Goal: Information Seeking & Learning: Check status

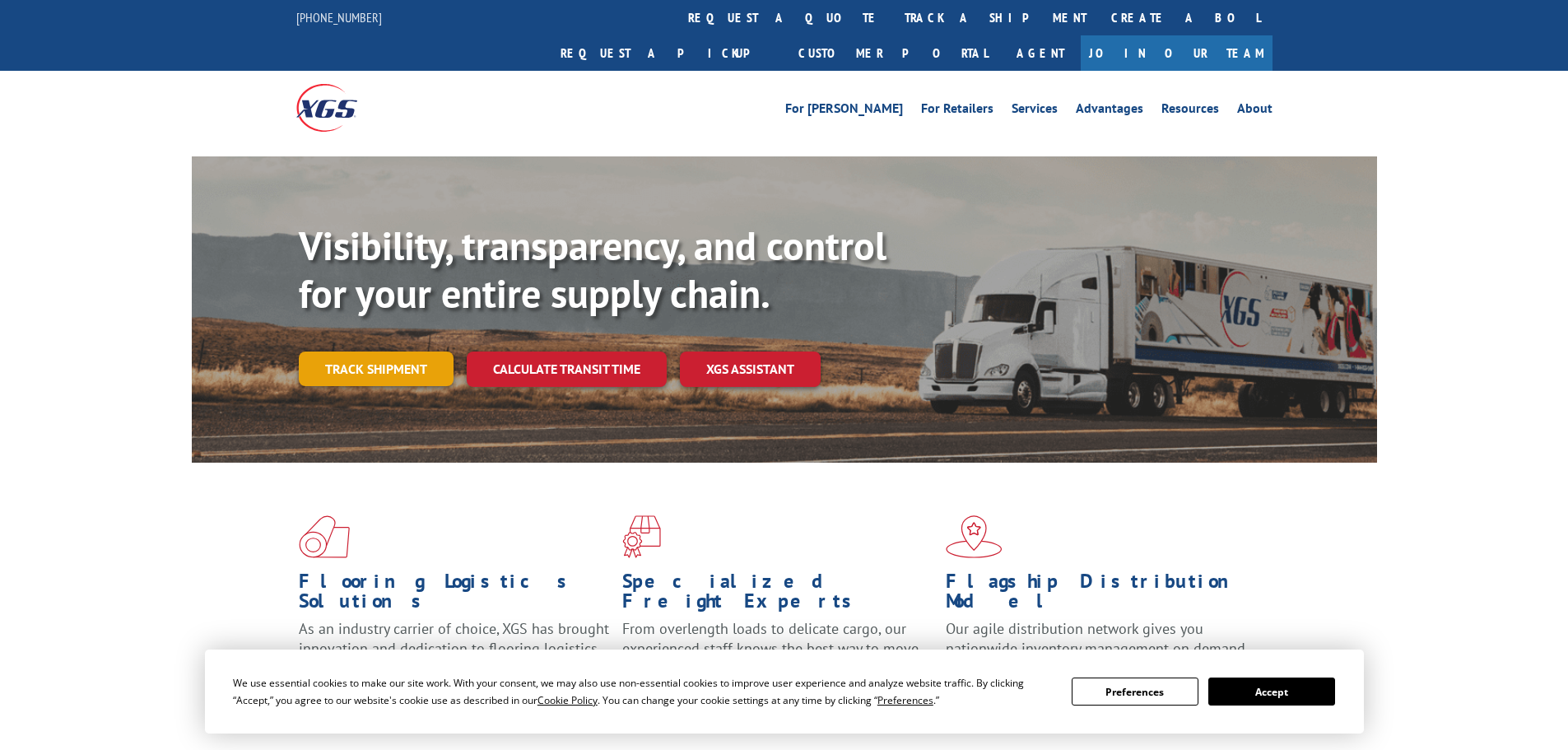
click at [383, 351] on link "Track shipment" at bounding box center [376, 368] width 155 height 35
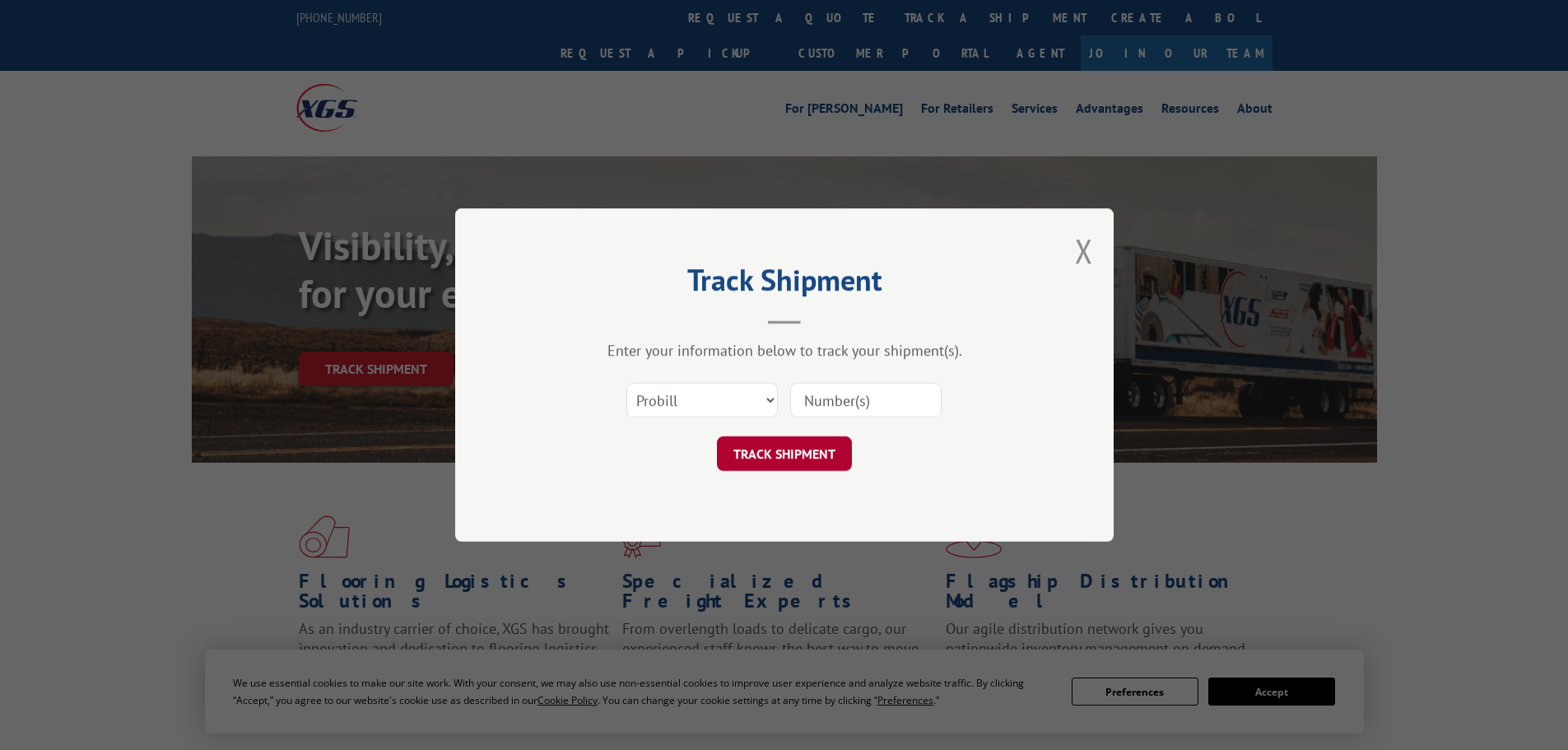
drag, startPoint x: 873, startPoint y: 408, endPoint x: 822, endPoint y: 443, distance: 61.9
click at [872, 408] on input at bounding box center [866, 400] width 151 height 35
paste input "16935182"
type input "16935182"
click at [805, 456] on button "TRACK SHIPMENT" at bounding box center [784, 453] width 135 height 35
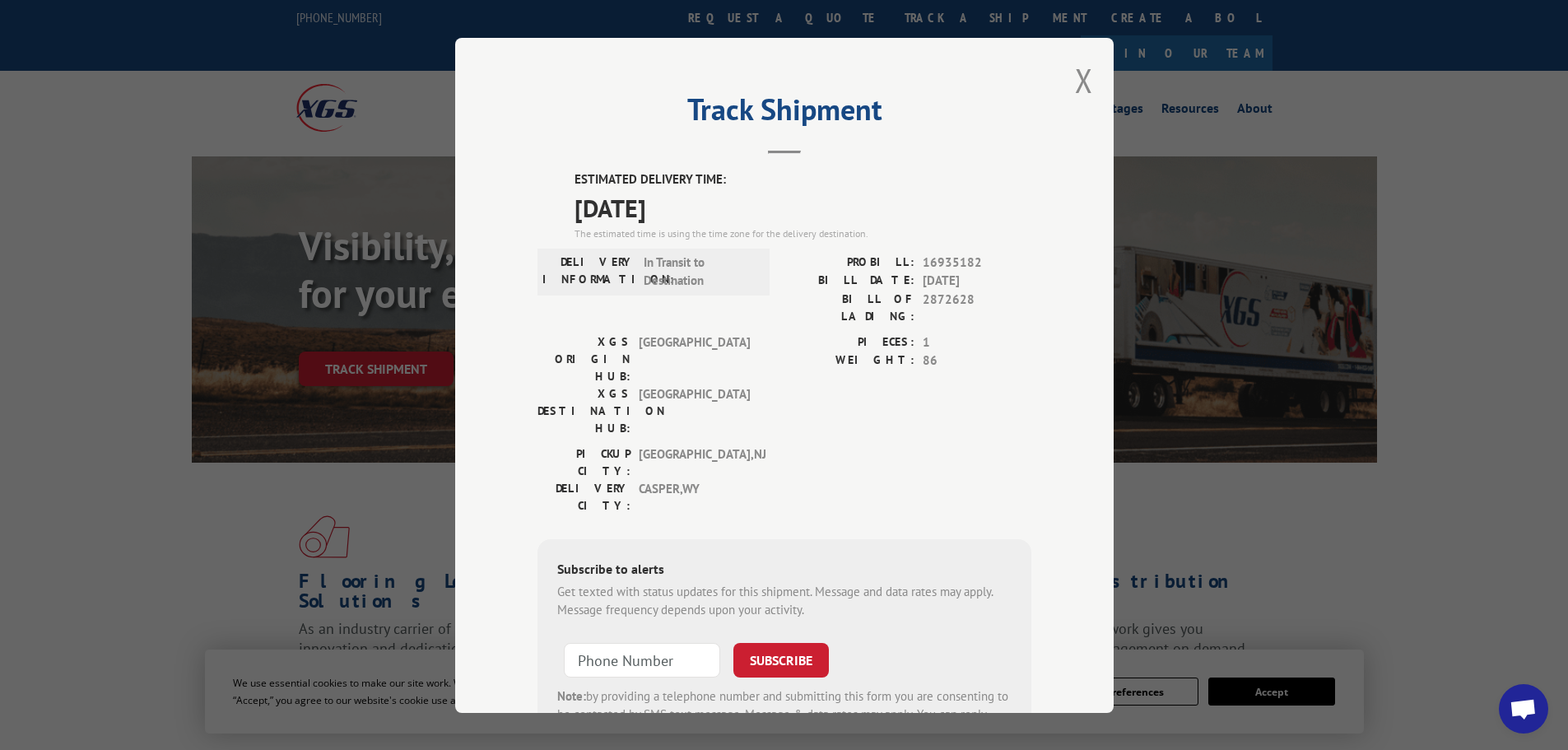
click at [935, 265] on span "16935182" at bounding box center [977, 262] width 108 height 19
copy span "16935182"
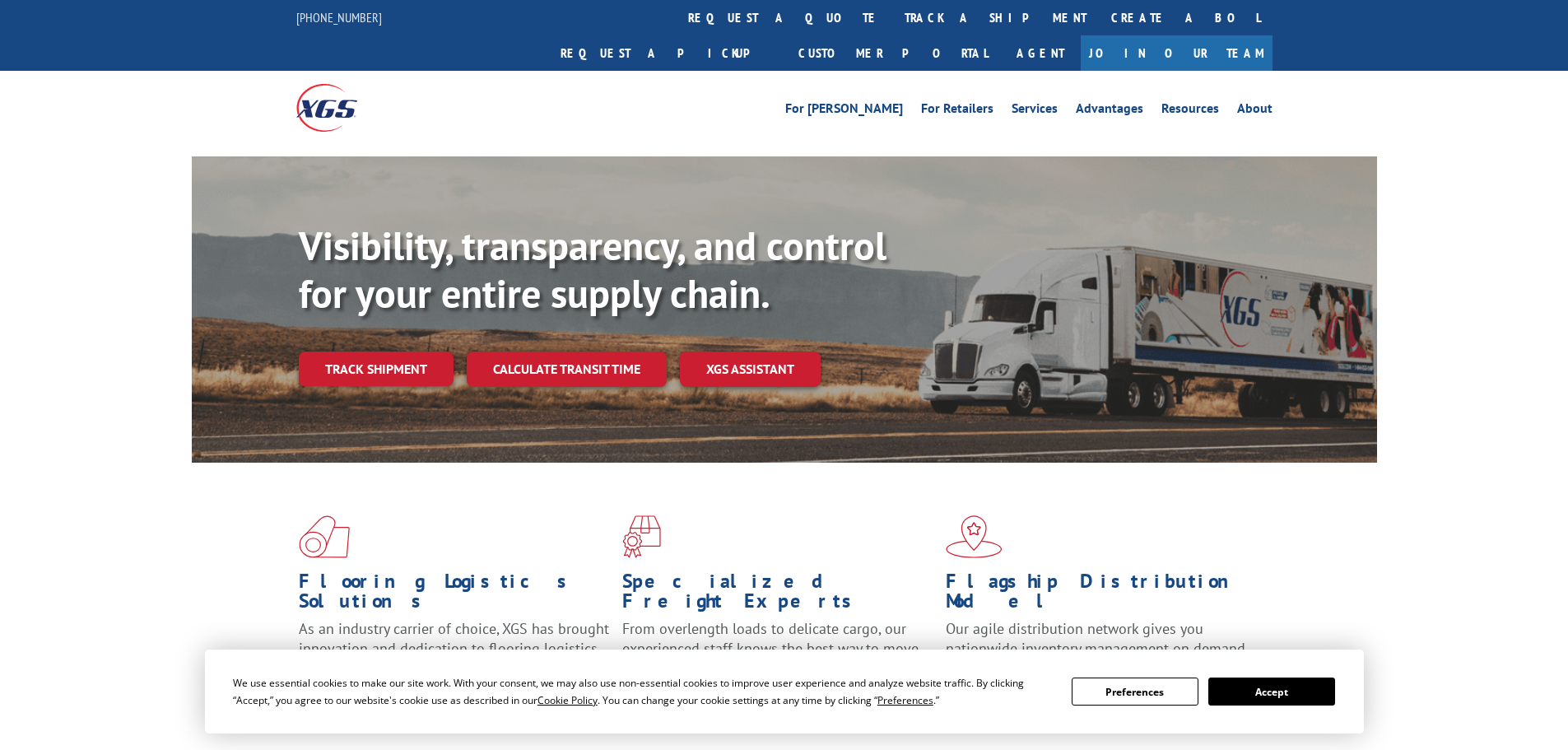
click at [372, 357] on div "Visibility, transparency, and control for your entire supply chain. Track shipm…" at bounding box center [838, 336] width 1079 height 230
click at [383, 351] on link "Track shipment" at bounding box center [376, 368] width 155 height 35
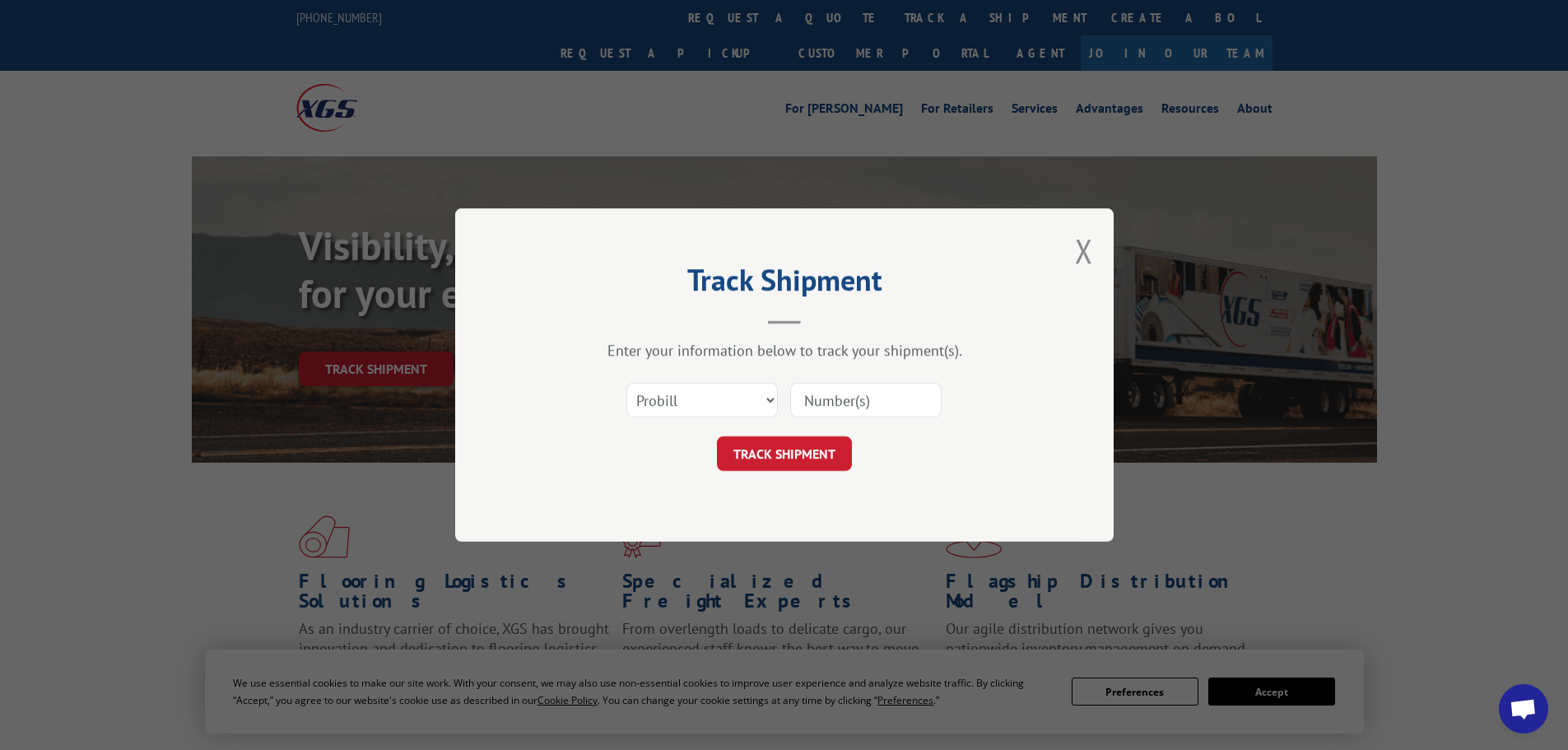
click at [846, 406] on input at bounding box center [866, 400] width 151 height 35
paste input "16935182"
type input "16935182"
click at [804, 452] on button "TRACK SHIPMENT" at bounding box center [784, 453] width 135 height 35
